Goal: Task Accomplishment & Management: Manage account settings

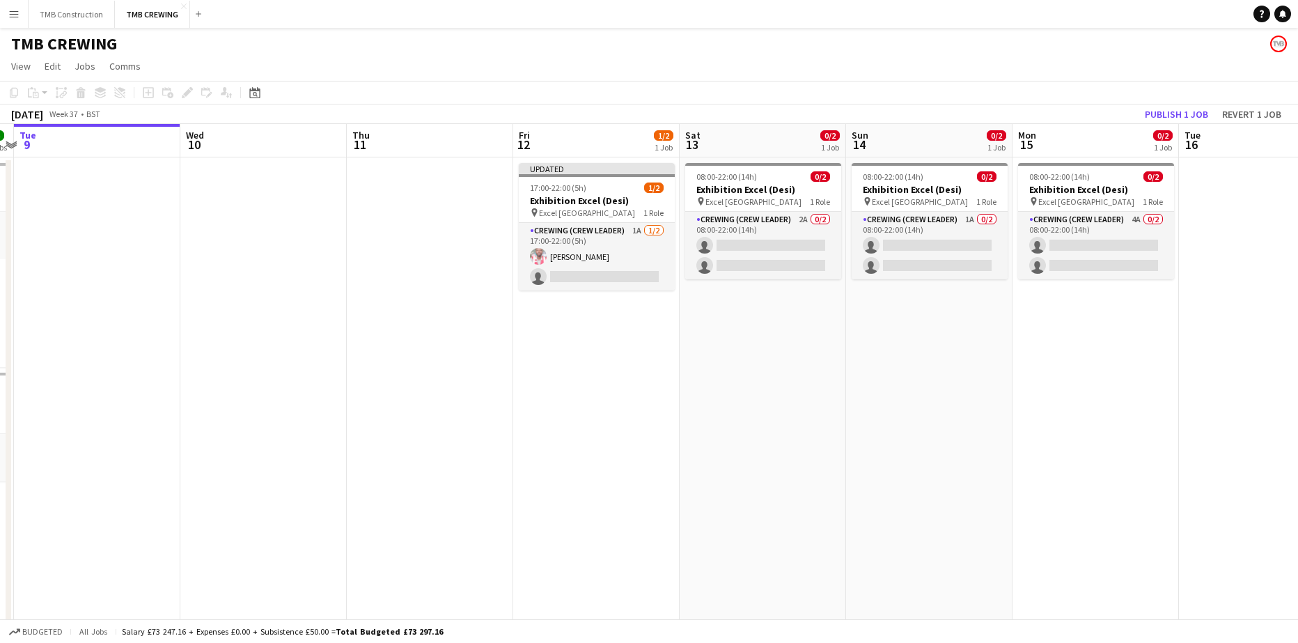
scroll to position [0, 462]
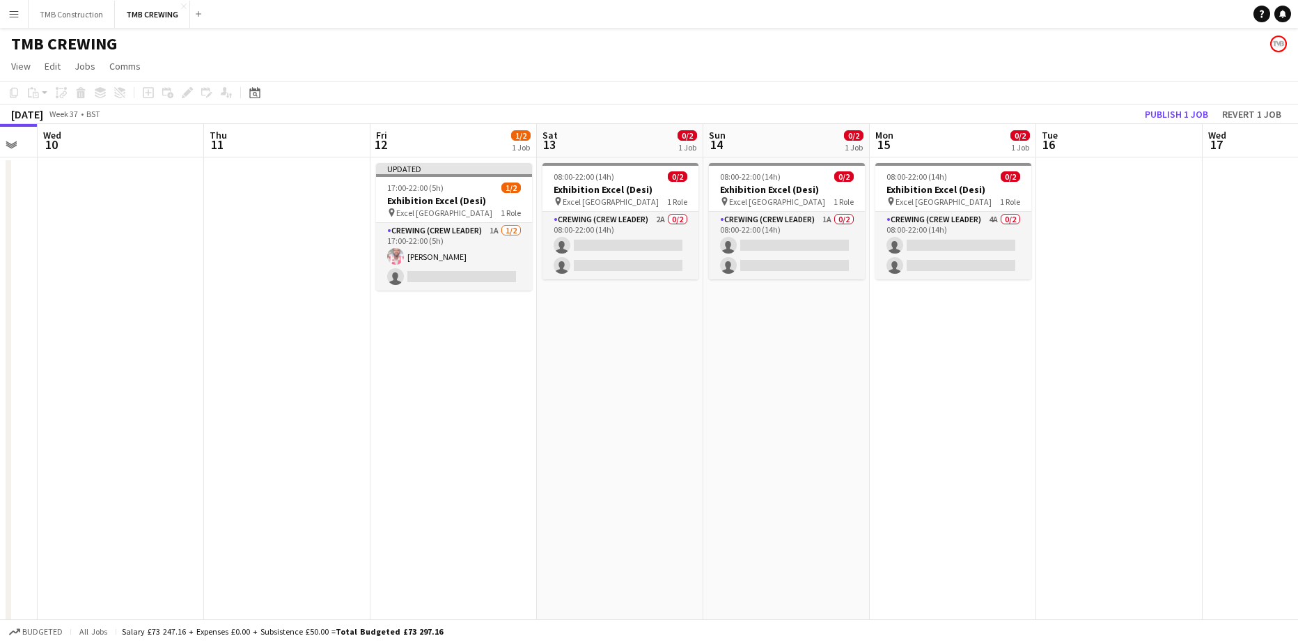
drag, startPoint x: 911, startPoint y: 364, endPoint x: 615, endPoint y: 392, distance: 296.5
click at [615, 392] on app-calendar-viewport "Sun 7 17/20 6 Jobs Mon 8 6/6 2 Jobs Tue 9 Wed 10 Thu 11 Fri 12 1/2 1 Job Sat 13…" at bounding box center [649, 624] width 1298 height 1001
click at [732, 42] on div "TMB CREWING" at bounding box center [649, 41] width 1298 height 26
click at [497, 255] on app-card-role "Crewing (Crew Leader) 1A [DATE] 17:00-22:00 (5h) [PERSON_NAME] single-neutral-a…" at bounding box center [454, 257] width 156 height 68
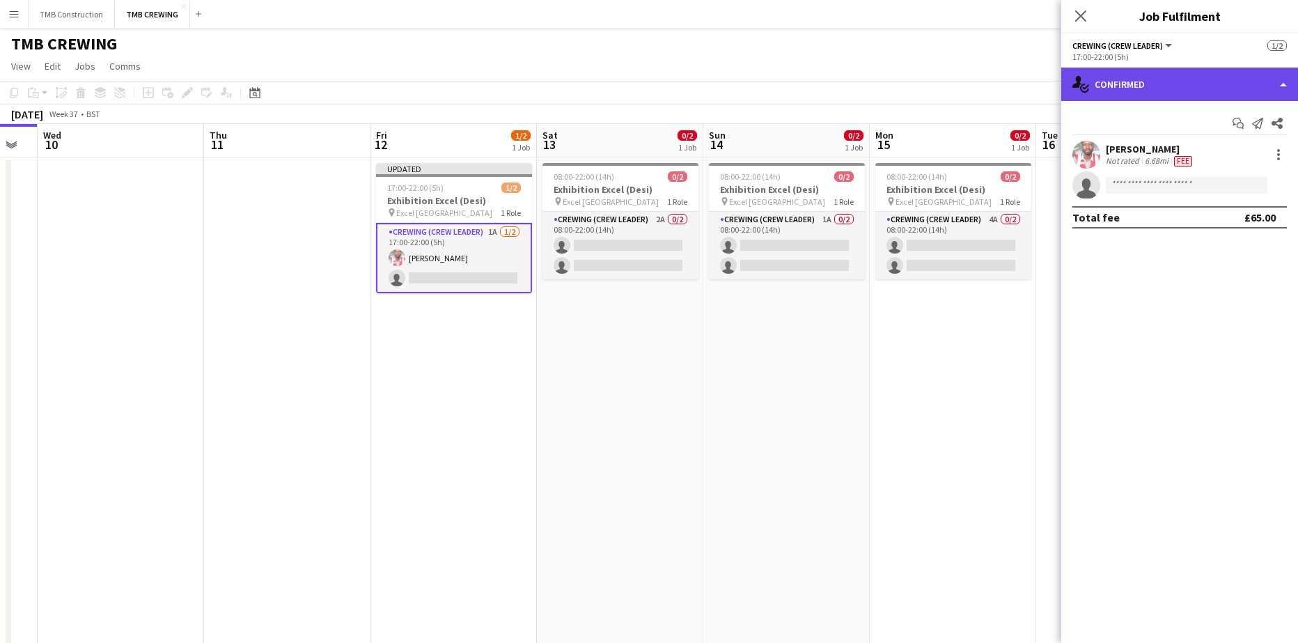
click at [1181, 86] on div "single-neutral-actions-check-2 Confirmed" at bounding box center [1179, 84] width 237 height 33
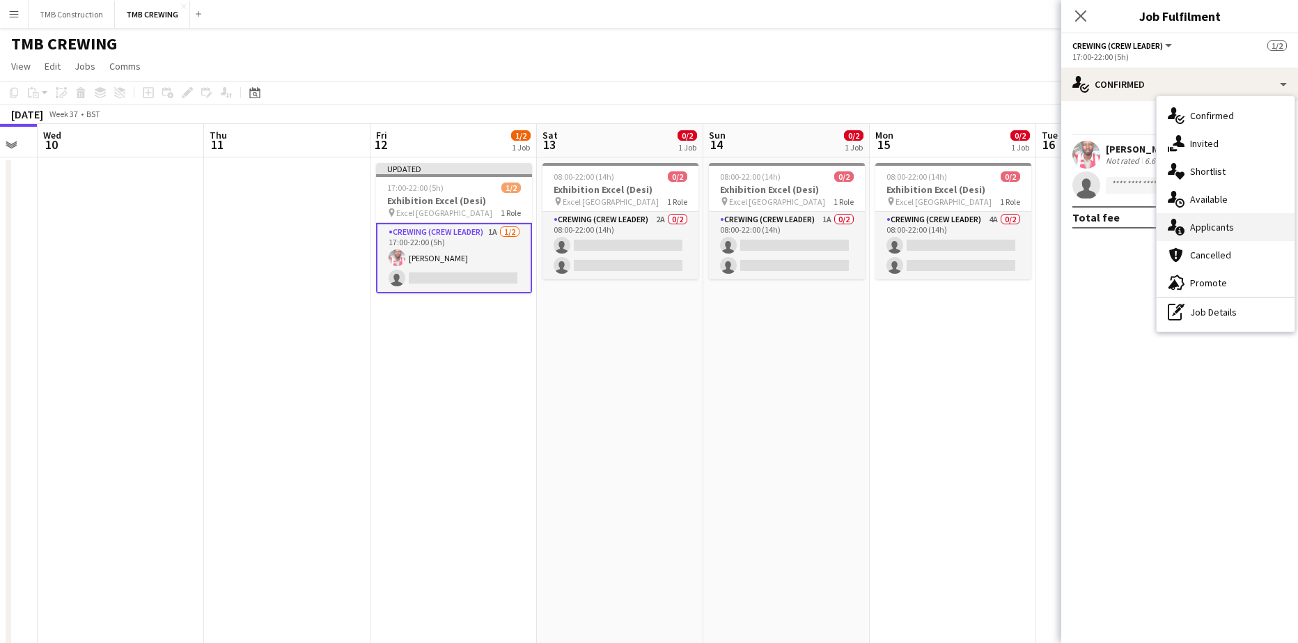
click at [1211, 221] on span "Applicants" at bounding box center [1212, 227] width 44 height 13
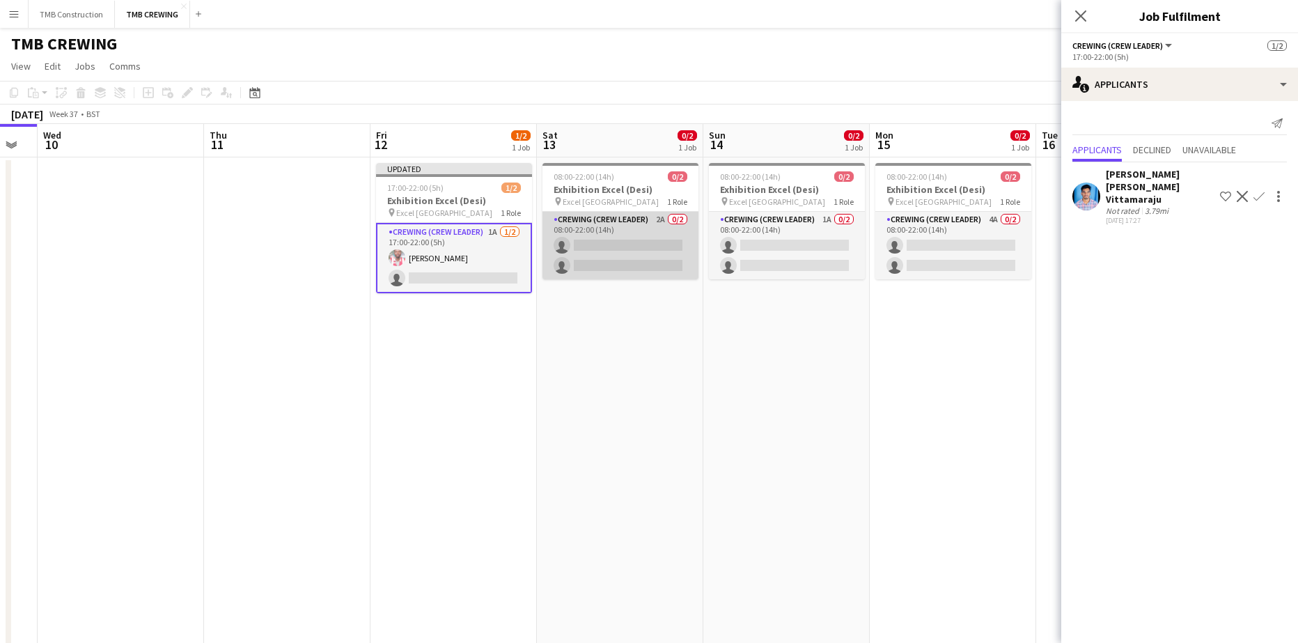
click at [650, 237] on app-card-role "Crewing (Crew Leader) 2A 0/2 08:00-22:00 (14h) single-neutral-actions single-ne…" at bounding box center [620, 246] width 156 height 68
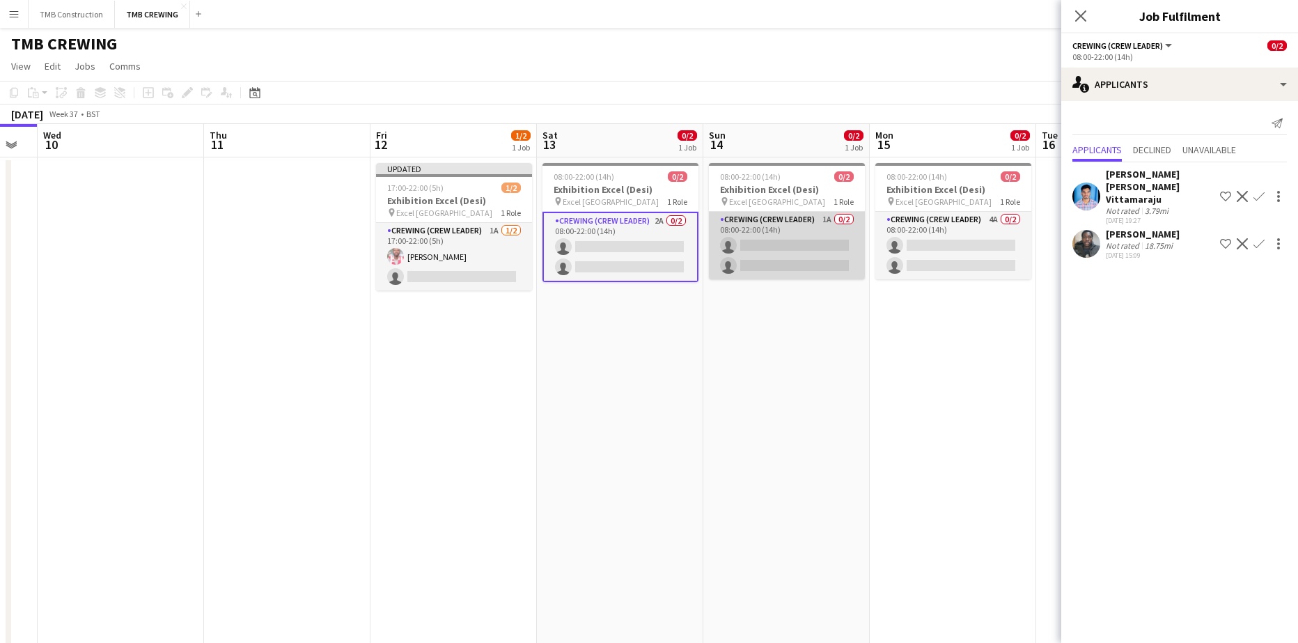
click at [810, 223] on app-card-role "Crewing (Crew Leader) 1A 0/2 08:00-22:00 (14h) single-neutral-actions single-ne…" at bounding box center [787, 246] width 156 height 68
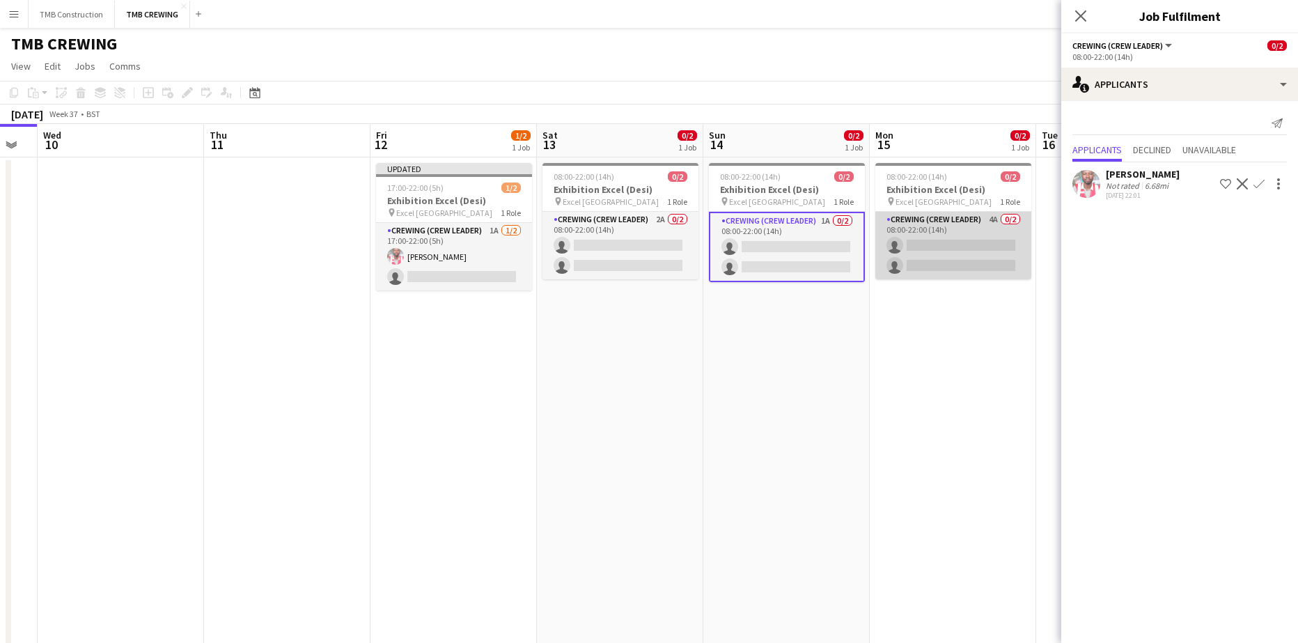
click at [982, 222] on app-card-role "Crewing (Crew Leader) 4A 0/2 08:00-22:00 (14h) single-neutral-actions single-ne…" at bounding box center [953, 246] width 156 height 68
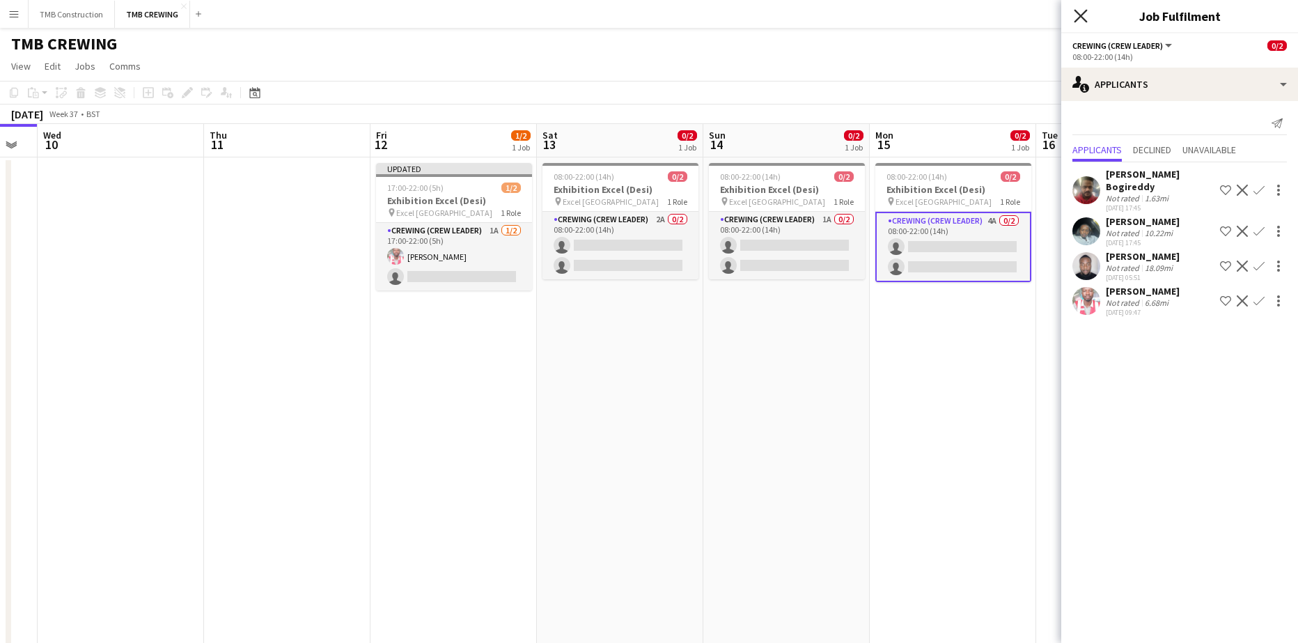
click at [1081, 13] on icon "Close pop-in" at bounding box center [1079, 15] width 13 height 13
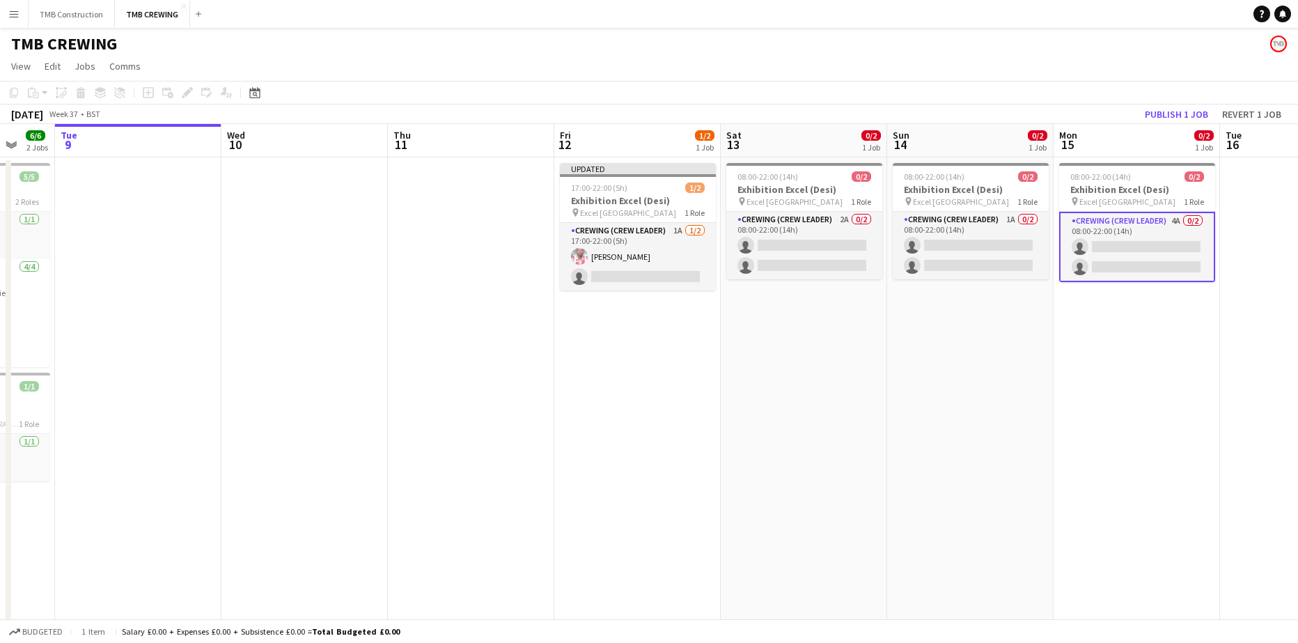
drag, startPoint x: 321, startPoint y: 419, endPoint x: 491, endPoint y: 402, distance: 170.8
click at [491, 402] on app-calendar-viewport "Sat 6 11/11 4 Jobs Sun 7 17/20 6 Jobs Mon 8 6/6 2 Jobs Tue 9 Wed 10 Thu 11 Fri …" at bounding box center [649, 624] width 1298 height 1001
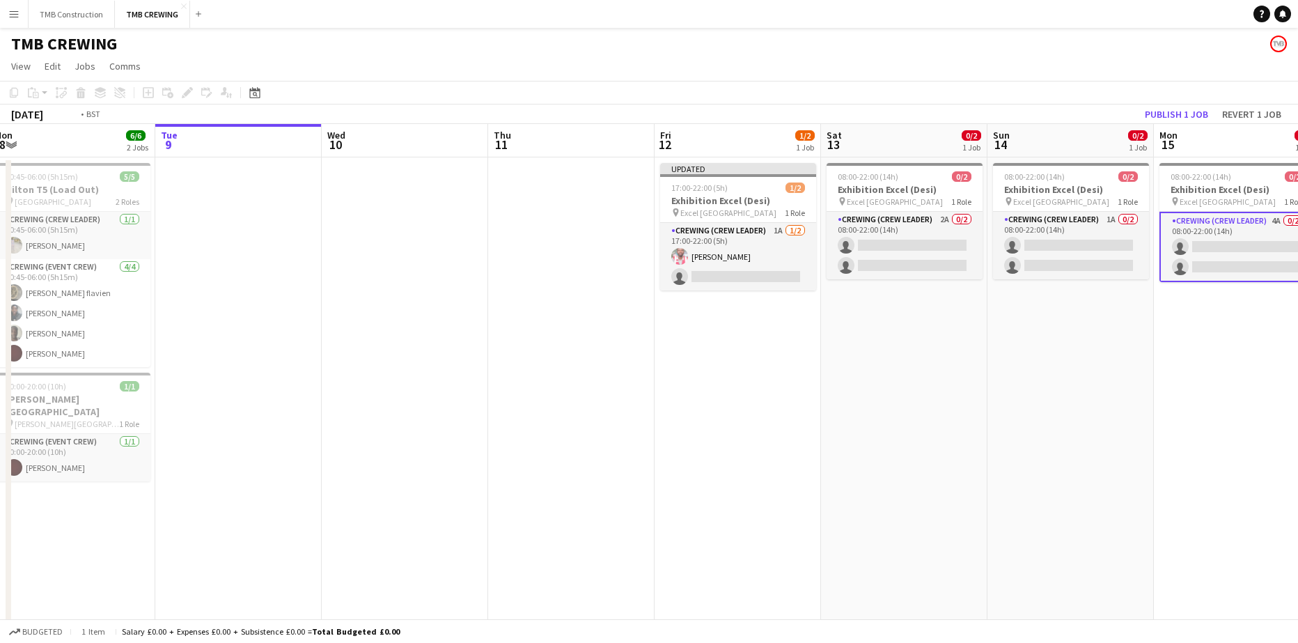
drag, startPoint x: 332, startPoint y: 386, endPoint x: 764, endPoint y: 336, distance: 434.4
click at [764, 336] on app-calendar-viewport "Sat 6 11/11 4 Jobs Sun 7 17/20 6 Jobs Mon 8 6/6 2 Jobs Tue 9 Wed 10 Thu 11 Fri …" at bounding box center [649, 624] width 1298 height 1001
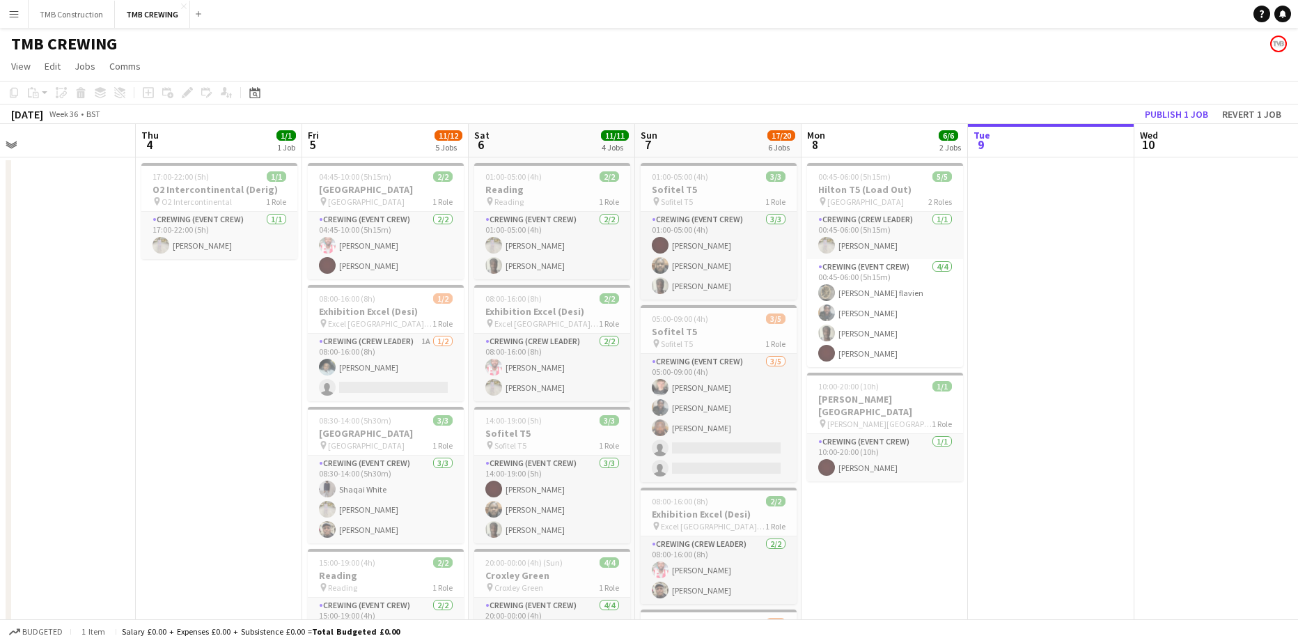
scroll to position [0, 359]
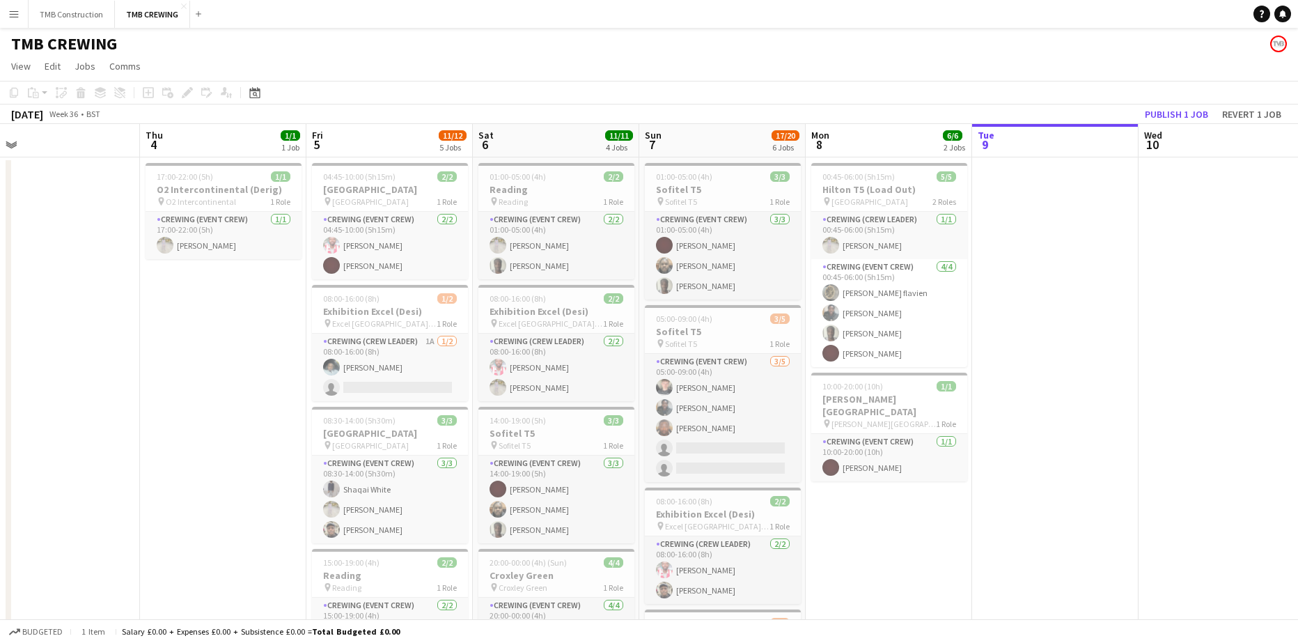
drag, startPoint x: 820, startPoint y: 346, endPoint x: 1096, endPoint y: 308, distance: 278.9
click at [1096, 308] on app-calendar-viewport "Mon 1 Tue 2 Wed 3 Thu 4 1/1 1 Job Fri 5 11/12 5 Jobs Sat 6 11/11 4 Jobs Sun 7 1…" at bounding box center [649, 624] width 1298 height 1001
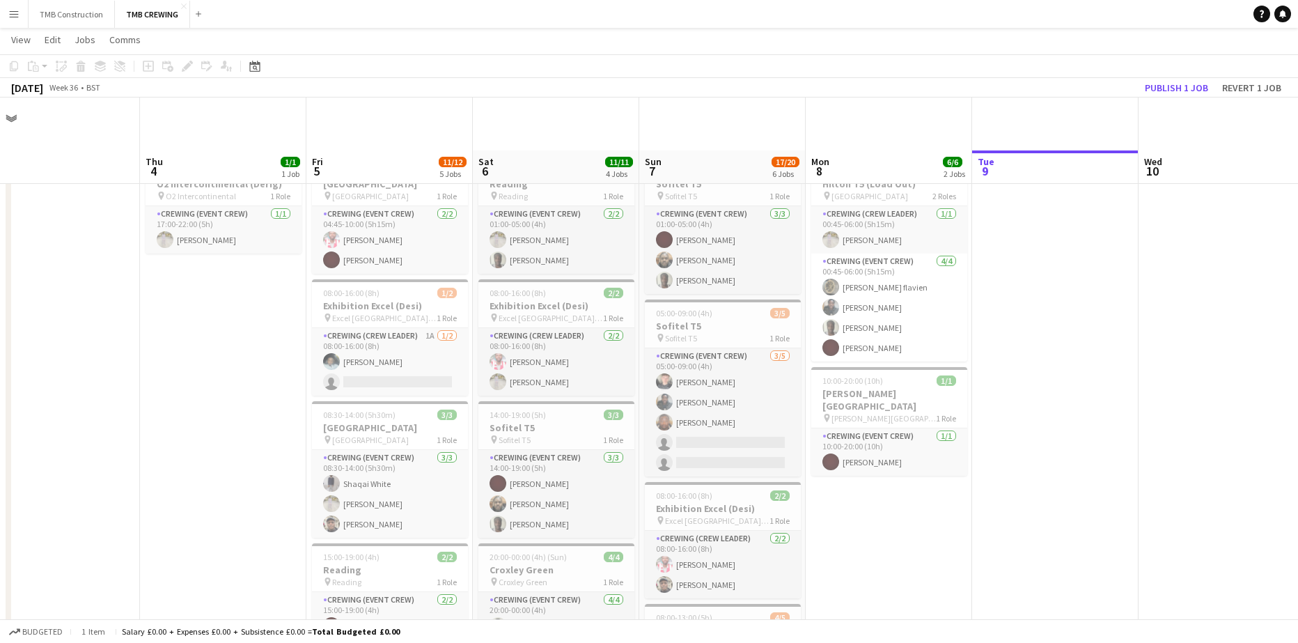
scroll to position [0, 0]
